Goal: Transaction & Acquisition: Book appointment/travel/reservation

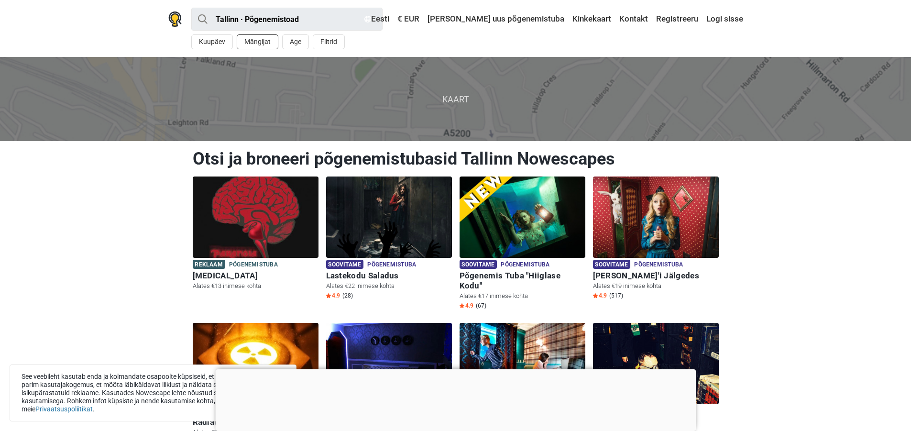
click at [259, 45] on button "Mängijat" at bounding box center [258, 41] width 42 height 15
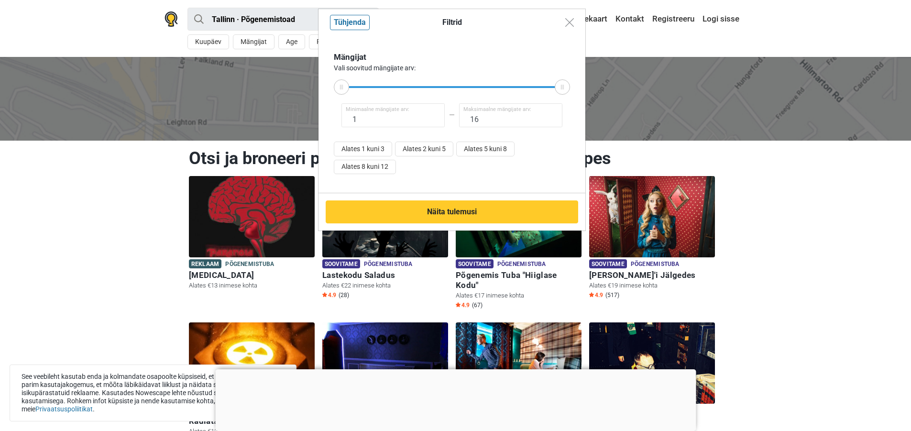
click at [510, 110] on span "Maksimaalne mängijate arv:" at bounding box center [497, 110] width 68 height 8
click at [507, 150] on button "Alates 5 kuni 8" at bounding box center [485, 148] width 58 height 15
type input "5"
type input "8"
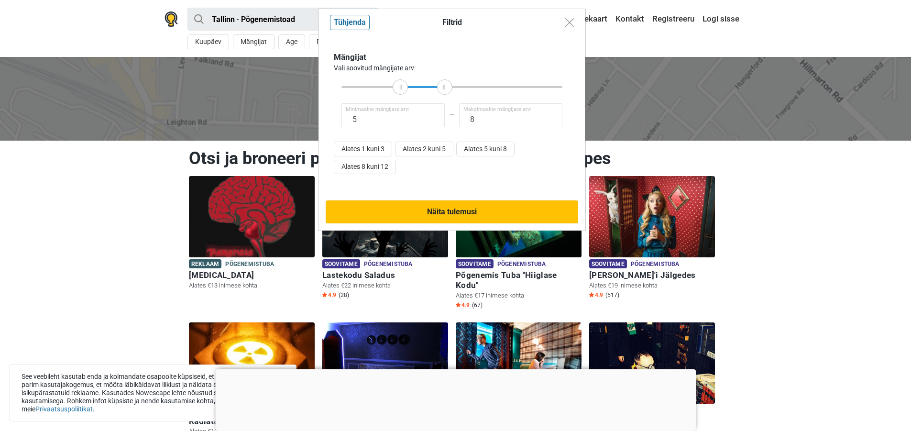
click at [478, 205] on button "Näita tulemusi" at bounding box center [452, 211] width 252 height 23
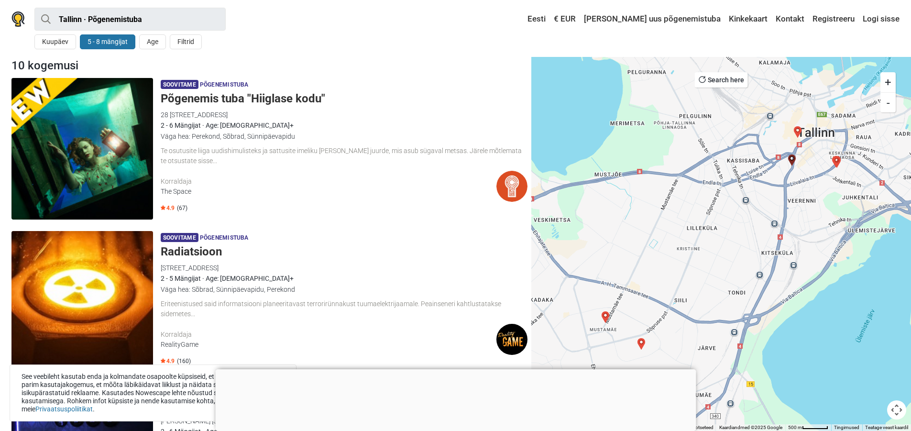
click at [100, 43] on button "5 - 8 mängijat" at bounding box center [107, 41] width 55 height 15
type input "5"
type input "8"
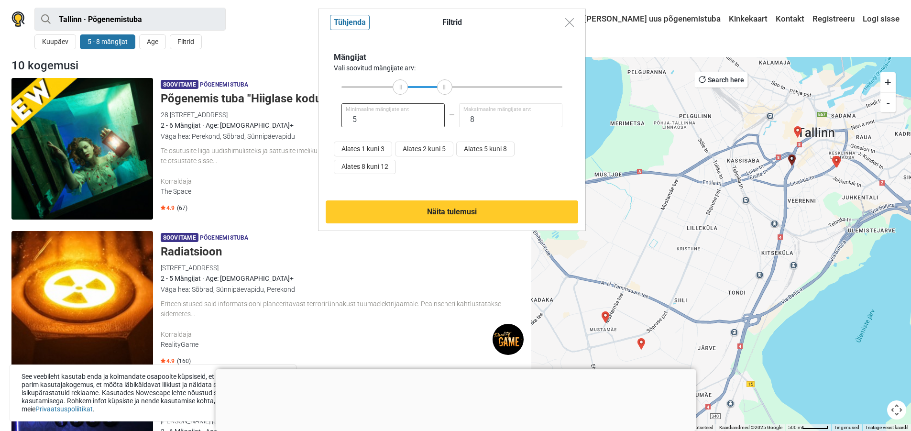
click at [392, 123] on input "5" at bounding box center [392, 115] width 103 height 24
type input "7"
type input "16"
drag, startPoint x: 444, startPoint y: 86, endPoint x: 634, endPoint y: 94, distance: 189.9
click at [634, 94] on div "Filtrid Tühjenda Mängijat Vali soovitud mängijate arv: 7 Minimaalne mängijate a…" at bounding box center [455, 215] width 911 height 431
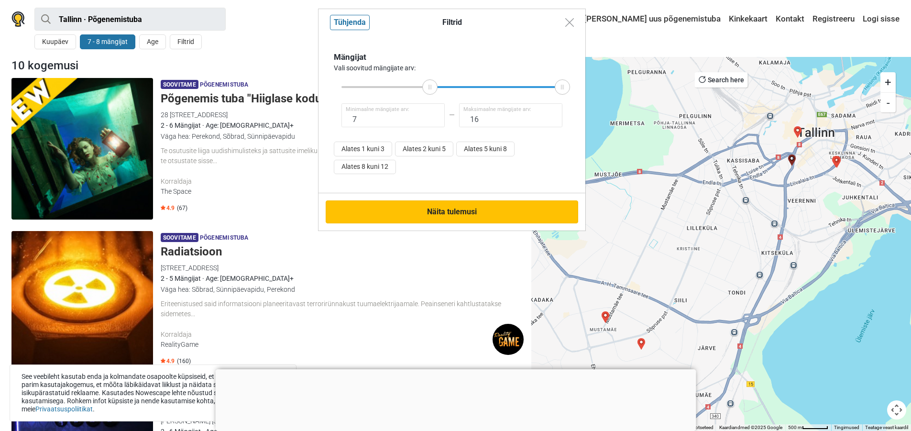
click at [559, 211] on button "Näita tulemusi" at bounding box center [452, 211] width 252 height 23
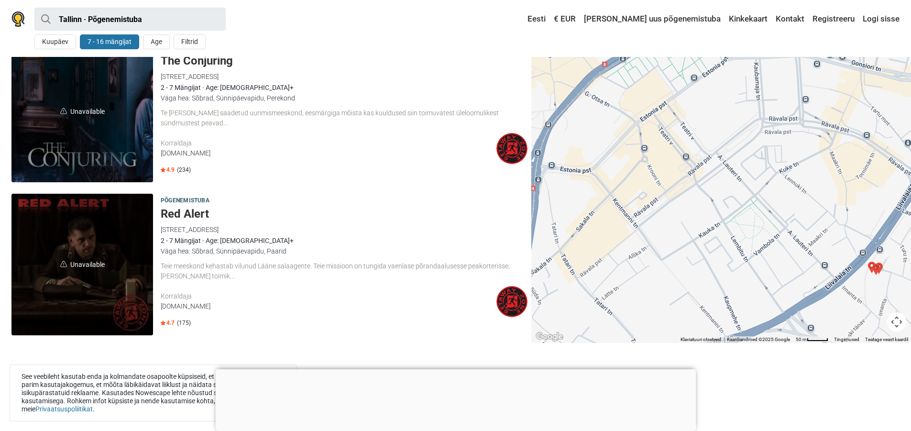
scroll to position [510, 0]
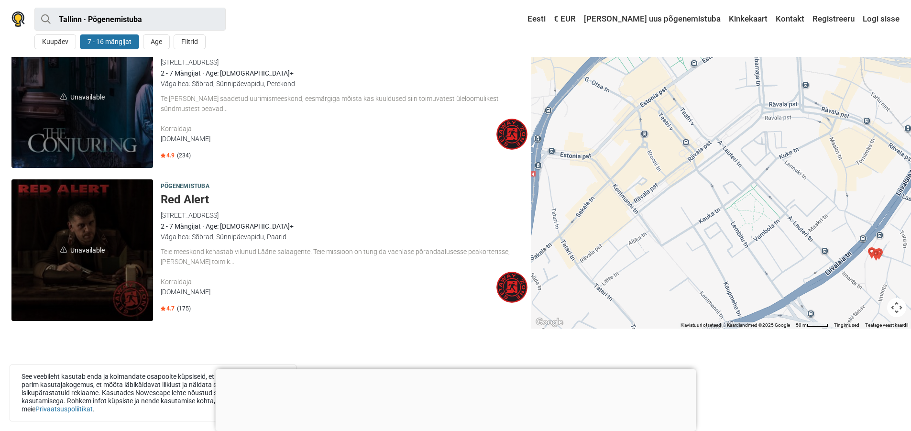
click at [510, 126] on img at bounding box center [511, 134] width 31 height 31
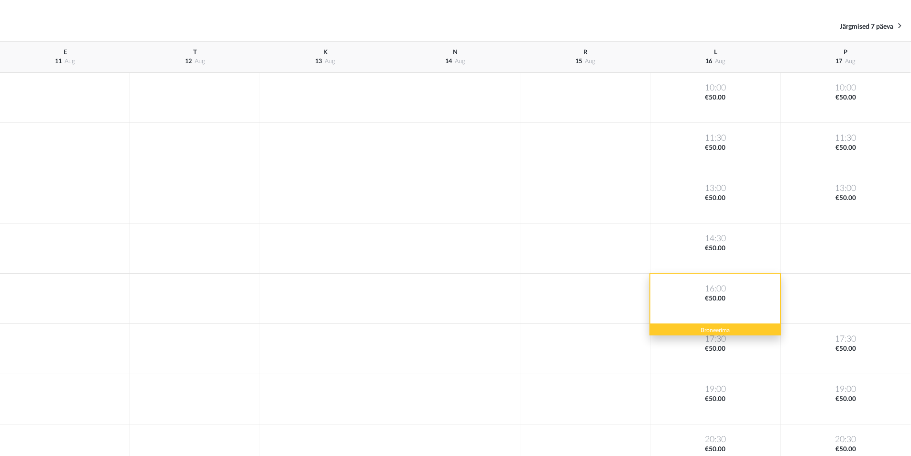
click at [714, 286] on div "16:00 €50.00" at bounding box center [715, 298] width 130 height 50
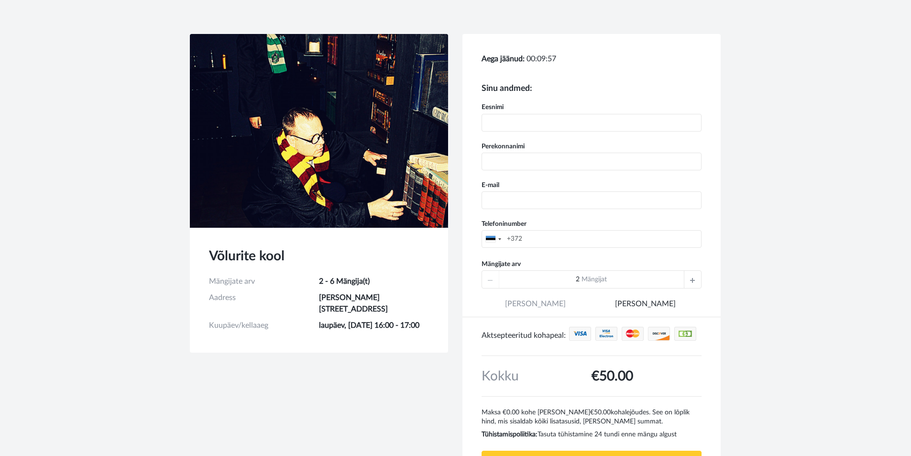
click at [704, 276] on div "Sinu andmed: Eesnimi Perekonnanimi E-mail Telefoninumber United States +1 Unite…" at bounding box center [591, 290] width 258 height 450
click at [696, 279] on div at bounding box center [692, 279] width 17 height 17
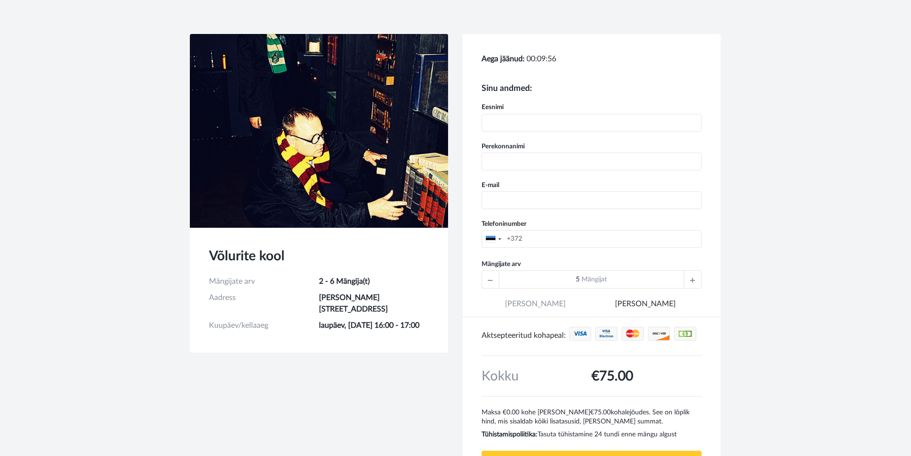
click at [696, 279] on div "5 Mängijat" at bounding box center [591, 279] width 220 height 18
click at [696, 279] on div "6 Mängijat" at bounding box center [591, 279] width 220 height 18
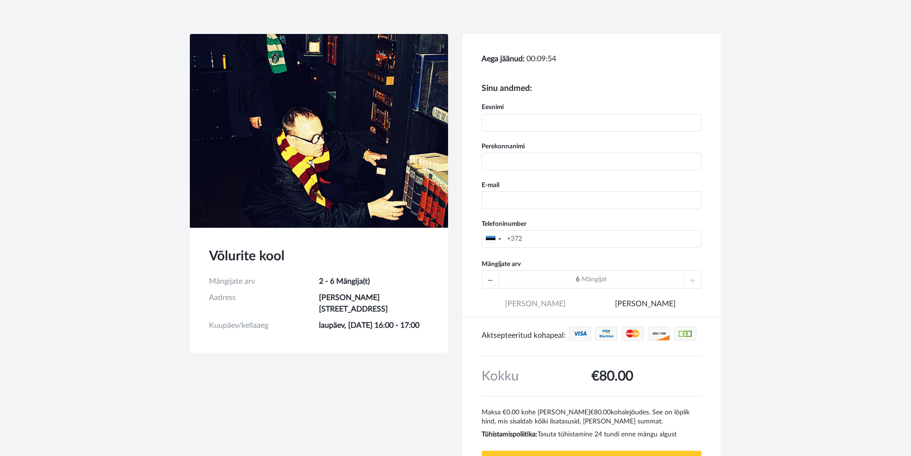
click at [696, 279] on div "6 Mängijat" at bounding box center [591, 279] width 220 height 18
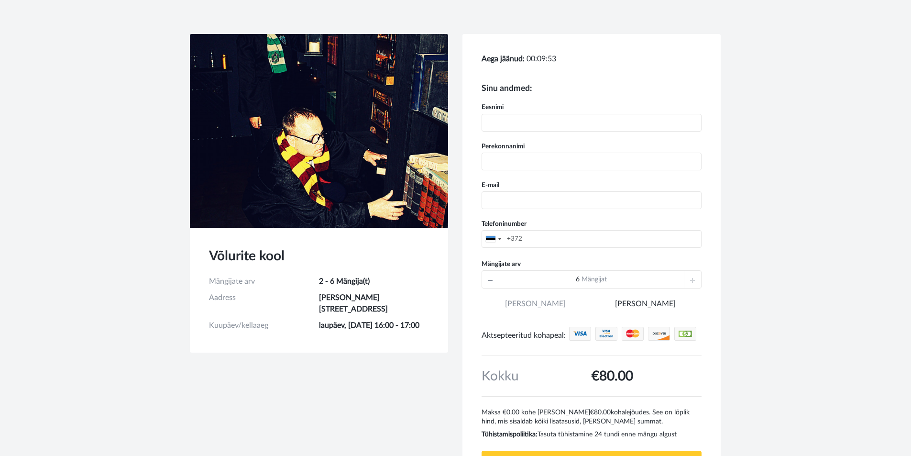
click at [696, 279] on div "6 Mängijat" at bounding box center [591, 279] width 220 height 18
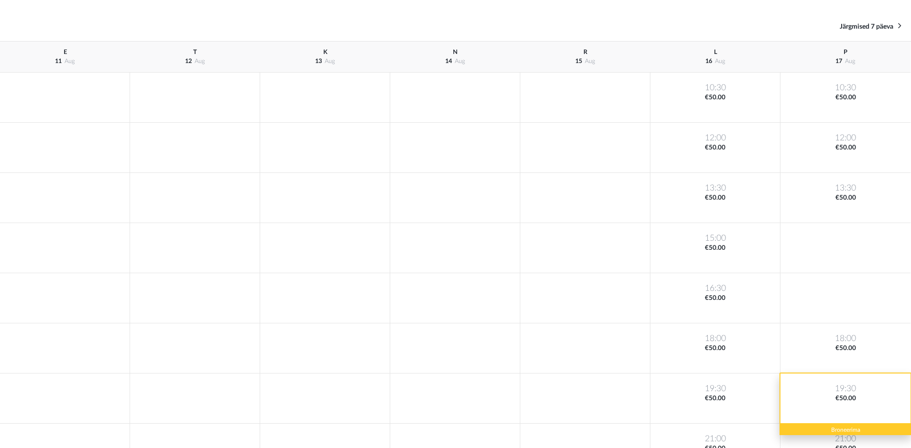
click at [804, 382] on div "19:30 €50.00" at bounding box center [845, 399] width 130 height 50
